Goal: Understand process/instructions

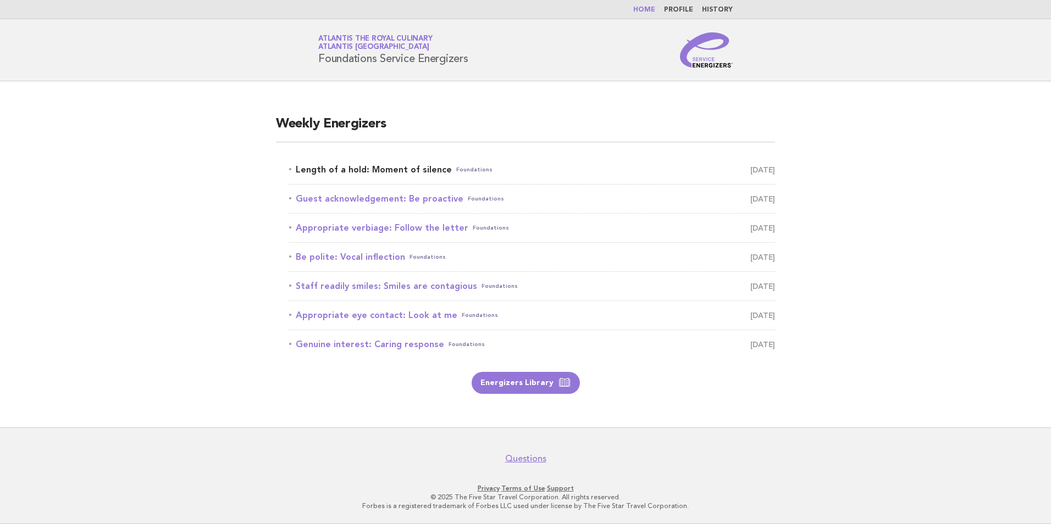
click at [396, 170] on link "Length of a hold: Moment of silence Foundations August 21" at bounding box center [532, 169] width 486 height 15
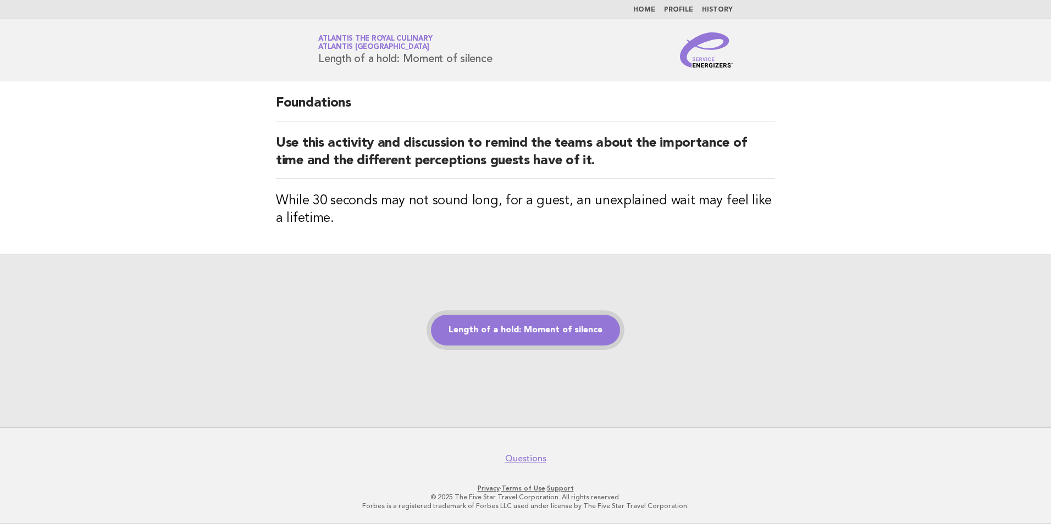
click at [527, 340] on link "Length of a hold: Moment of silence" at bounding box center [525, 330] width 189 height 31
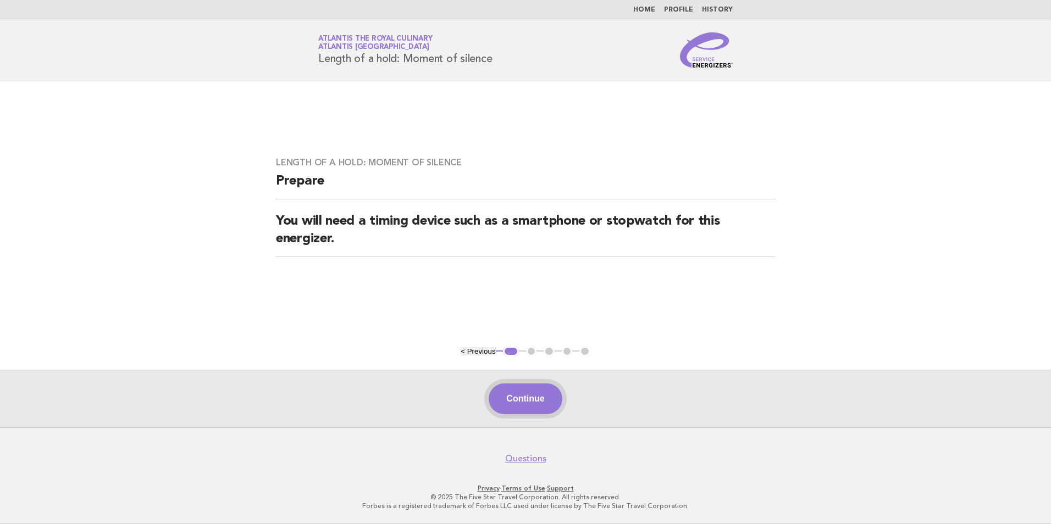
click at [542, 392] on button "Continue" at bounding box center [525, 399] width 73 height 31
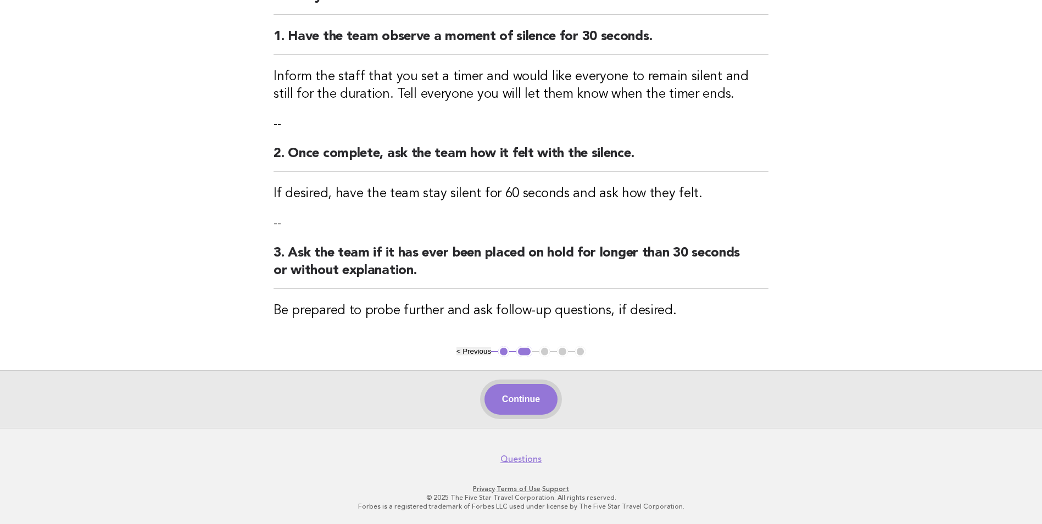
click at [522, 390] on button "Continue" at bounding box center [521, 399] width 73 height 31
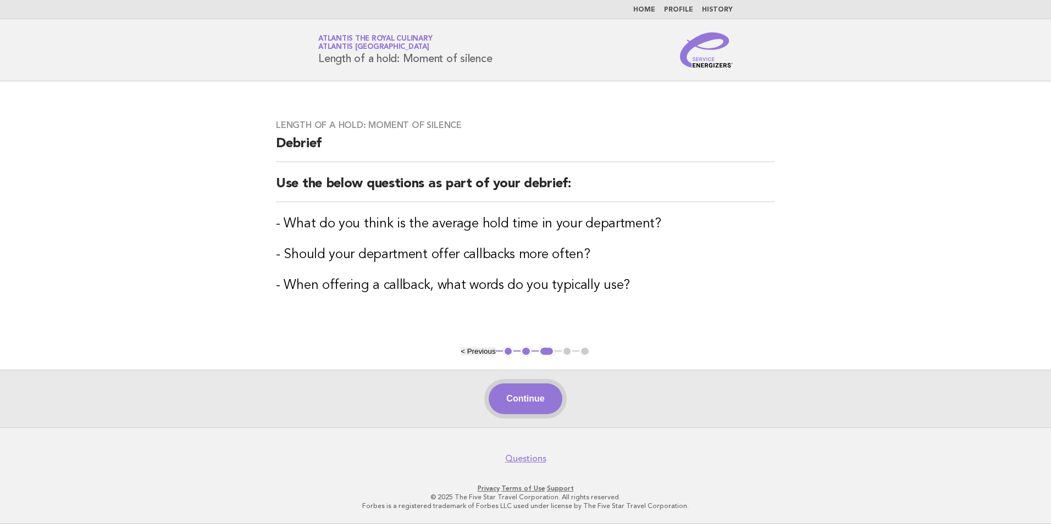
click at [528, 398] on button "Continue" at bounding box center [525, 399] width 73 height 31
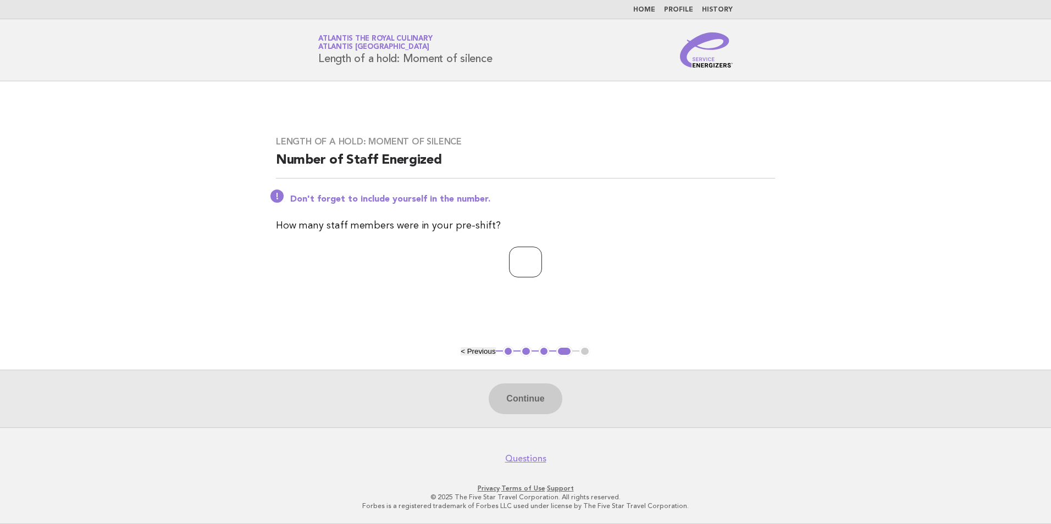
click at [519, 264] on input "number" at bounding box center [525, 262] width 33 height 31
type input "**"
click at [517, 406] on button "Continue" at bounding box center [525, 399] width 73 height 31
